Goal: Check status: Check status

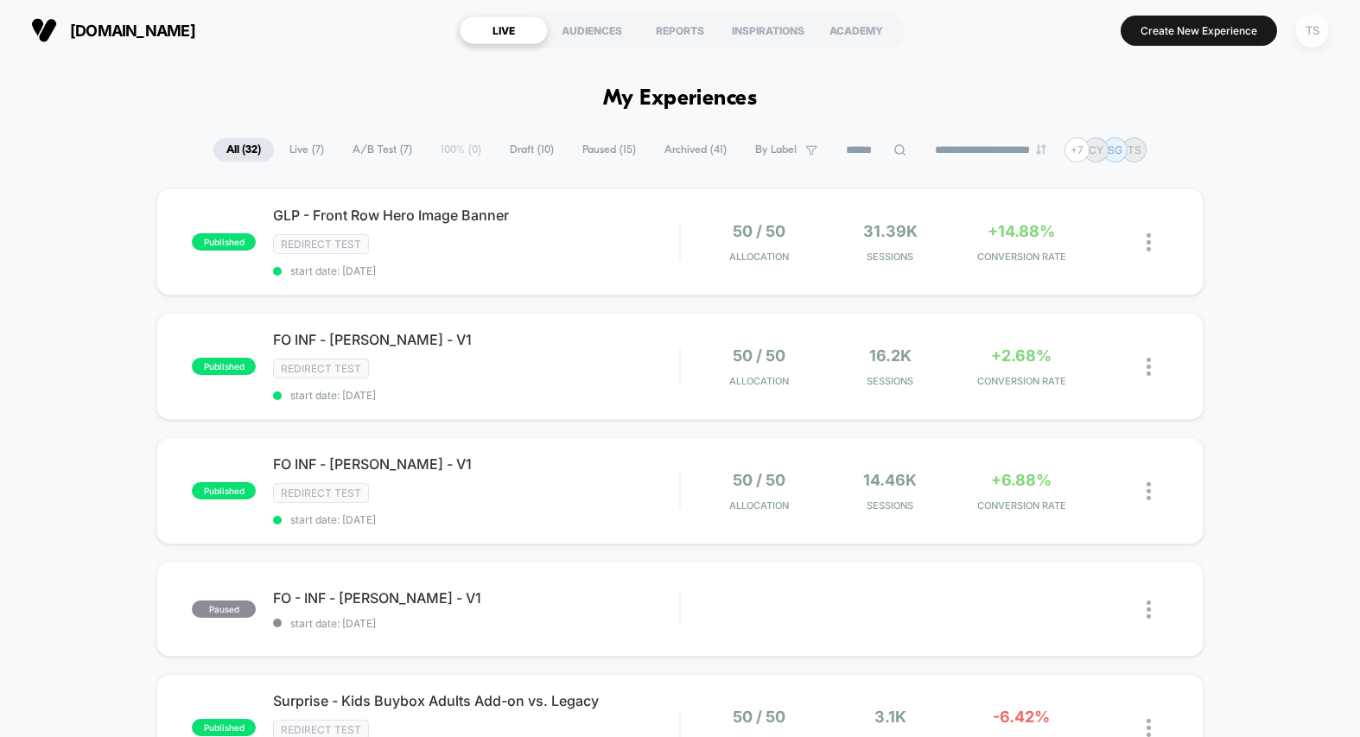
click at [1324, 36] on div "TS" at bounding box center [1312, 31] width 34 height 34
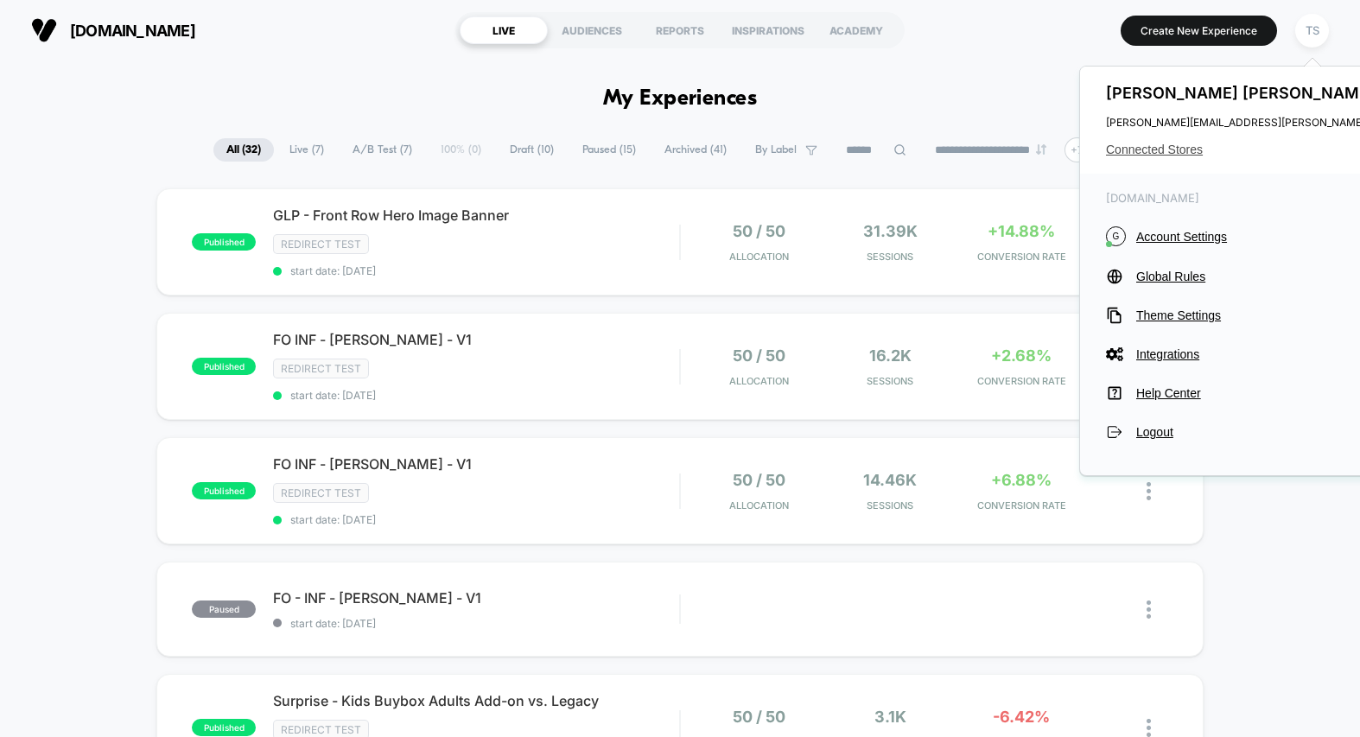
click at [1144, 147] on span "Connected Stores" at bounding box center [1277, 150] width 343 height 14
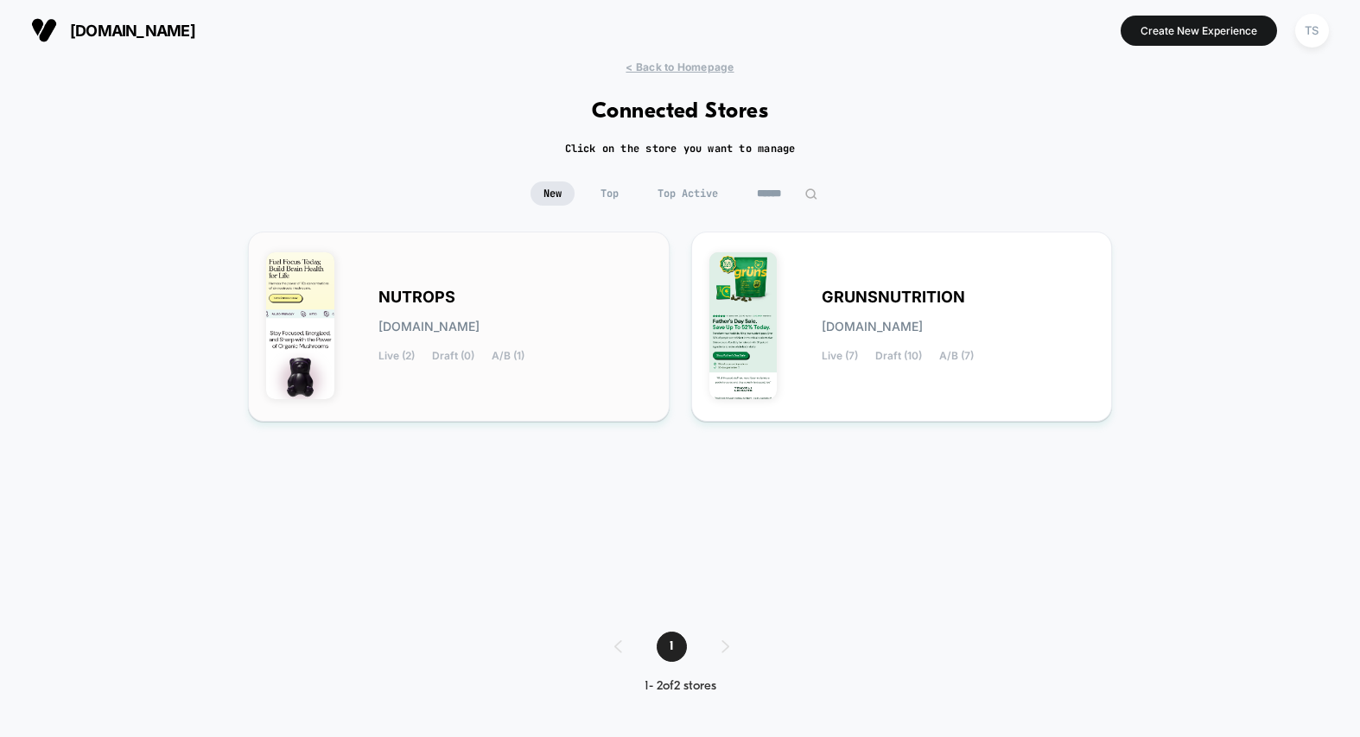
click at [372, 293] on div "NUTROPS [DOMAIN_NAME] Live (2) Draft (0) A/B (1)" at bounding box center [458, 327] width 385 height 154
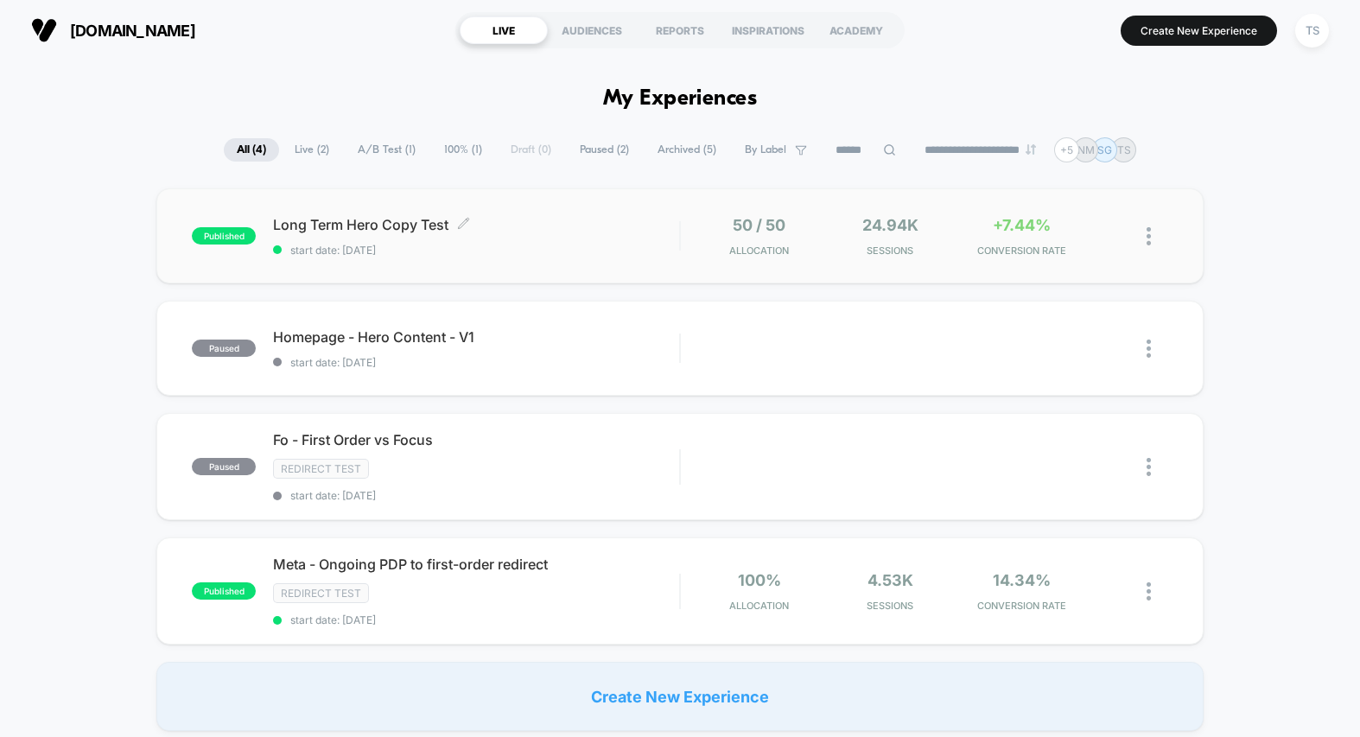
click at [556, 232] on div "Long Term Hero Copy Test Click to edit experience details Click to edit experie…" at bounding box center [476, 236] width 406 height 41
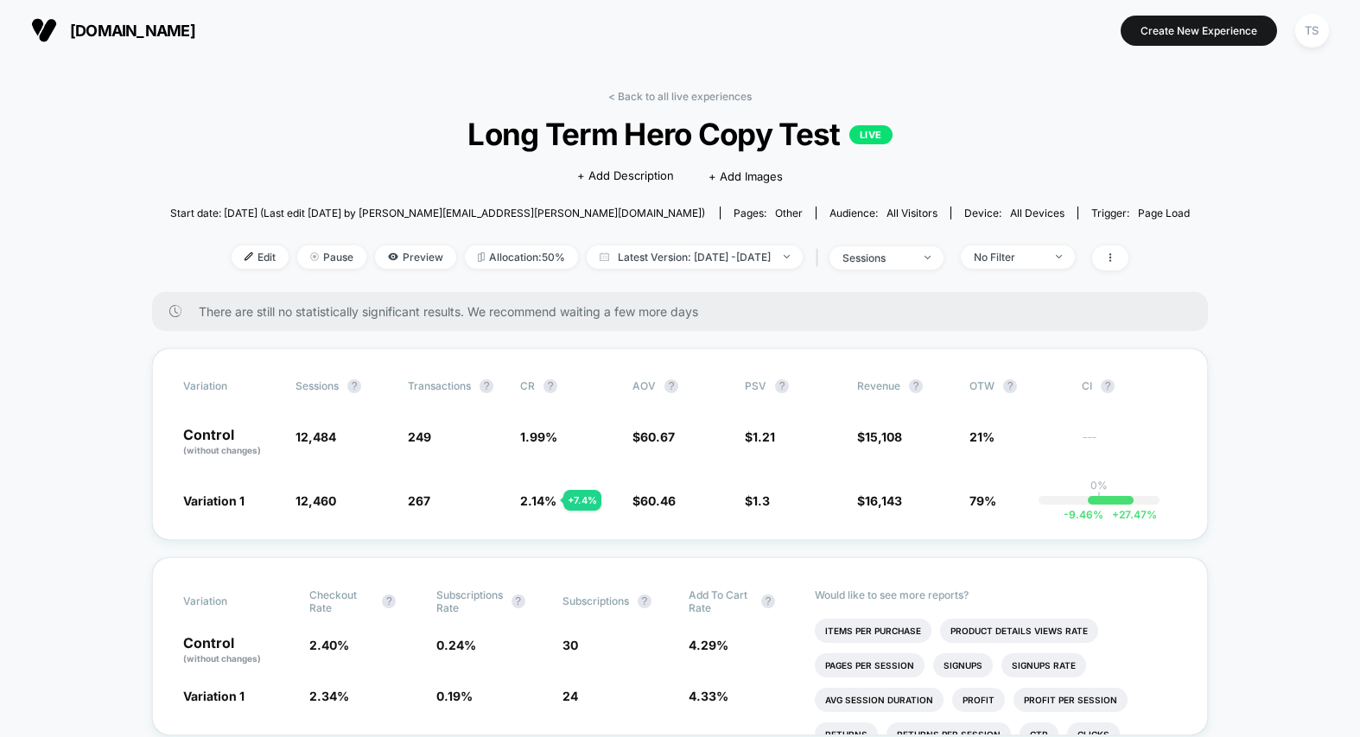
scroll to position [53, 0]
